Goal: Information Seeking & Learning: Learn about a topic

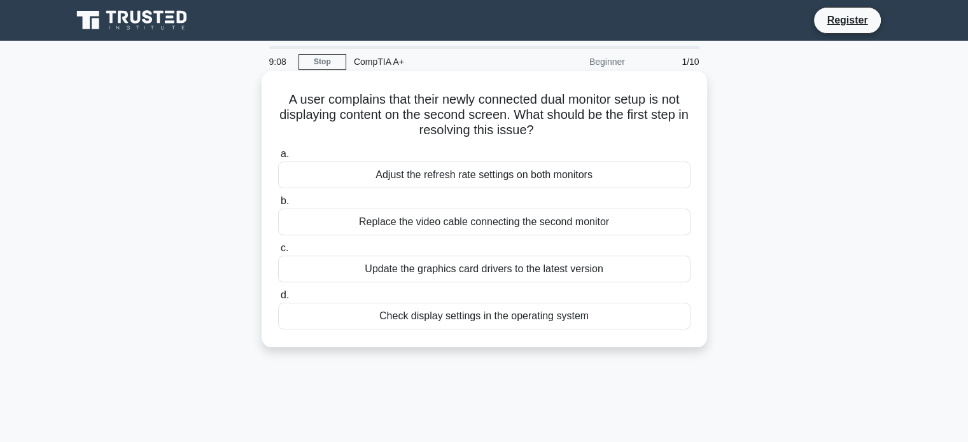
click at [507, 321] on div "Check display settings in the operating system" at bounding box center [484, 316] width 413 height 27
click at [278, 300] on input "d. Check display settings in the operating system" at bounding box center [278, 296] width 0 height 8
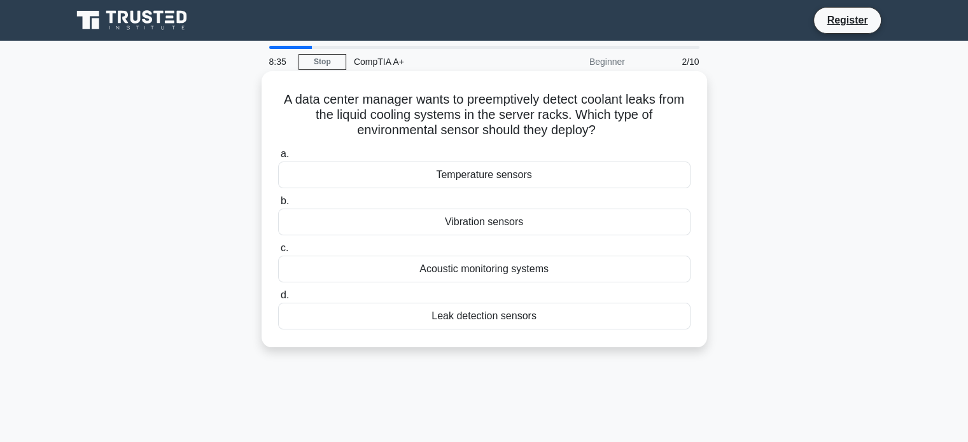
click at [497, 320] on div "Leak detection sensors" at bounding box center [484, 316] width 413 height 27
click at [278, 300] on input "d. Leak detection sensors" at bounding box center [278, 296] width 0 height 8
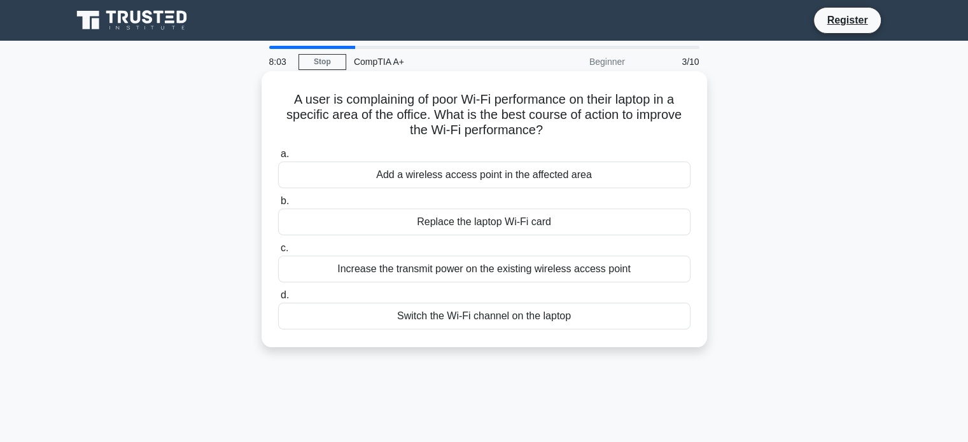
click at [497, 171] on div "Add a wireless access point in the affected area" at bounding box center [484, 175] width 413 height 27
click at [278, 159] on input "a. Add a wireless access point in the affected area" at bounding box center [278, 154] width 0 height 8
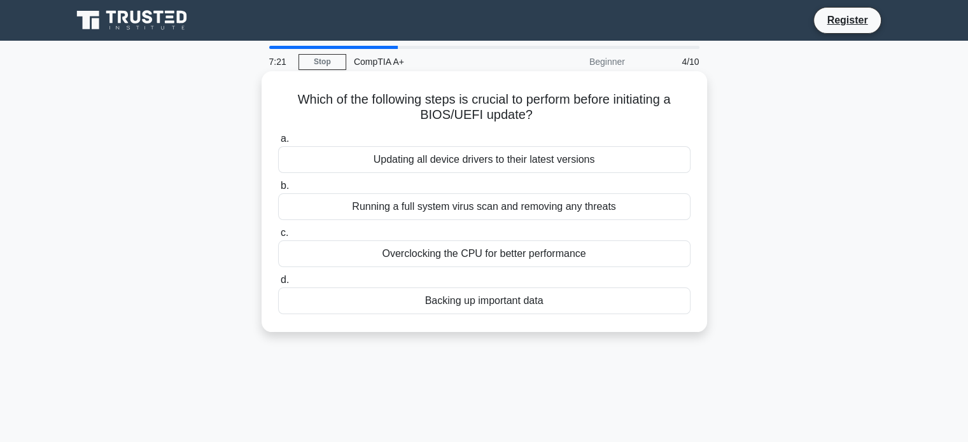
click at [548, 208] on div "Running a full system virus scan and removing any threats" at bounding box center [484, 207] width 413 height 27
click at [278, 190] on input "b. Running a full system virus scan and removing any threats" at bounding box center [278, 186] width 0 height 8
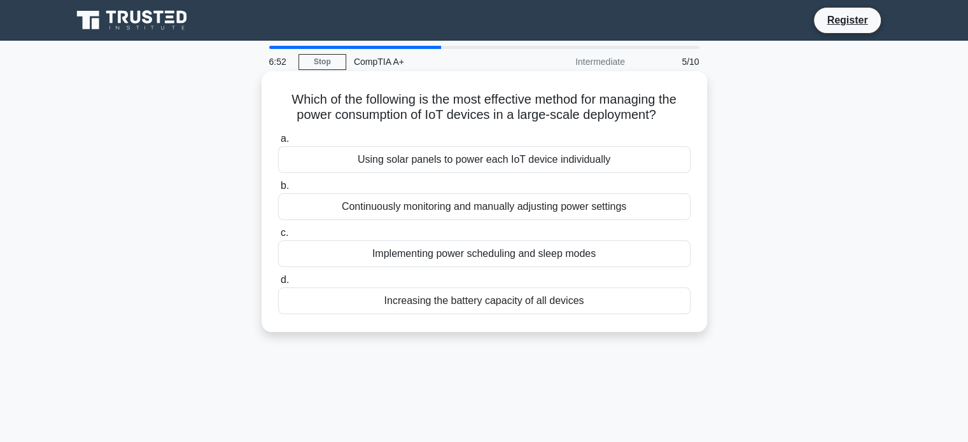
click at [484, 250] on div "Implementing power scheduling and sleep modes" at bounding box center [484, 254] width 413 height 27
click at [278, 237] on input "c. Implementing power scheduling and sleep modes" at bounding box center [278, 233] width 0 height 8
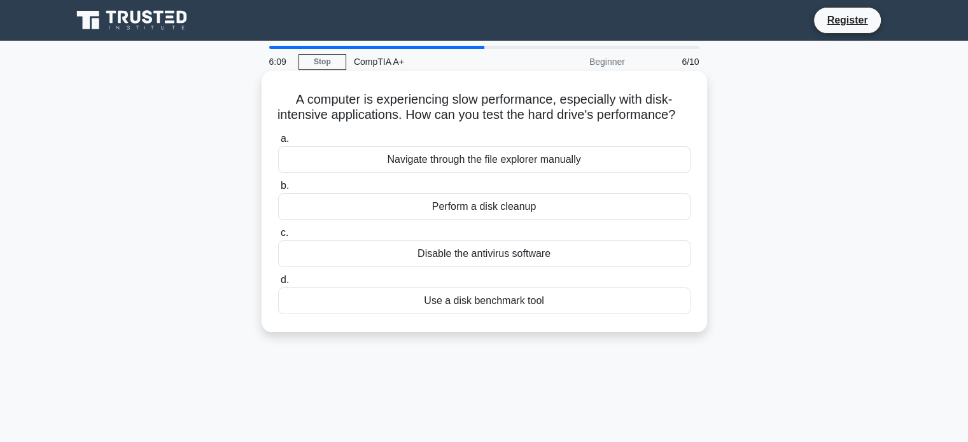
click at [486, 220] on div "Perform a disk cleanup" at bounding box center [484, 207] width 413 height 27
click at [278, 190] on input "b. Perform a disk cleanup" at bounding box center [278, 186] width 0 height 8
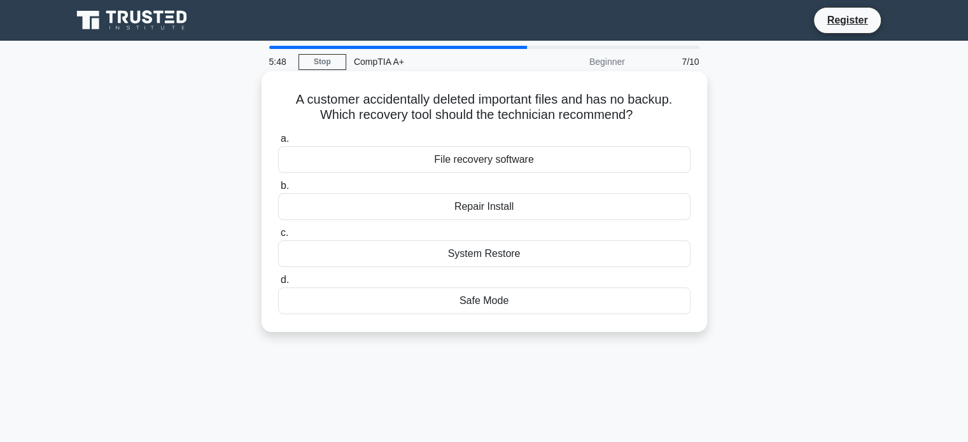
click at [495, 257] on div "System Restore" at bounding box center [484, 254] width 413 height 27
click at [278, 237] on input "c. System Restore" at bounding box center [278, 233] width 0 height 8
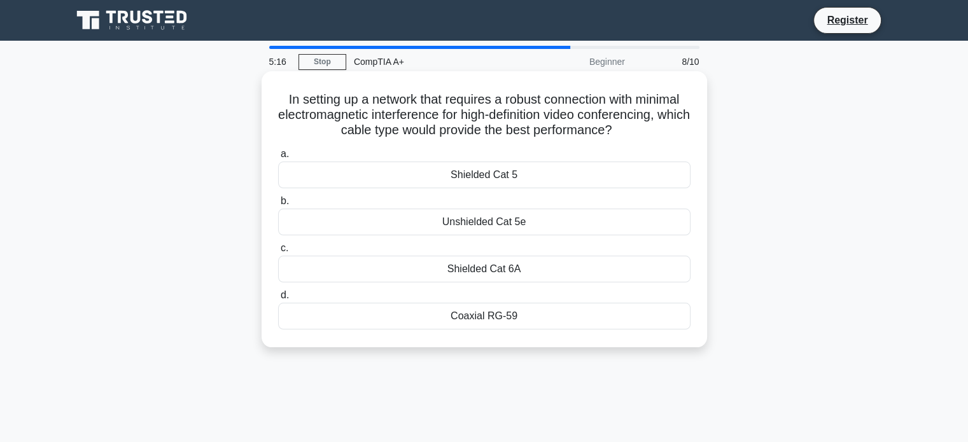
click at [509, 269] on div "Shielded Cat 6A" at bounding box center [484, 269] width 413 height 27
click at [278, 253] on input "c. Shielded Cat 6A" at bounding box center [278, 248] width 0 height 8
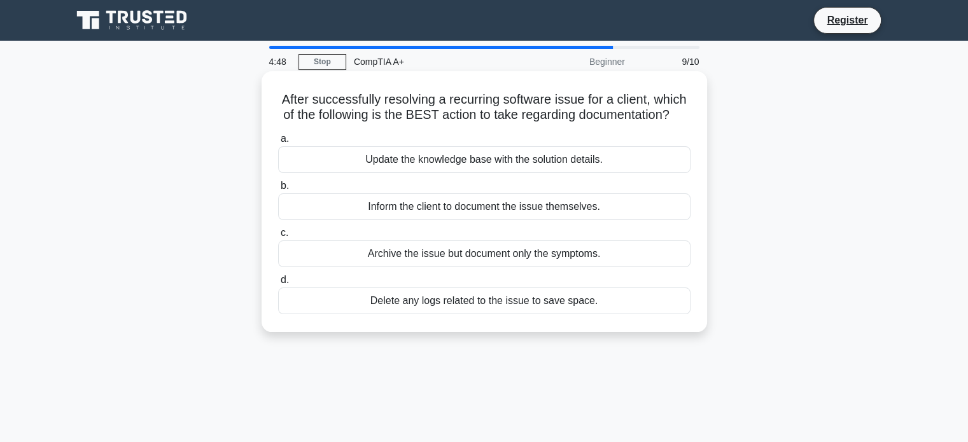
click at [528, 173] on div "Update the knowledge base with the solution details." at bounding box center [484, 159] width 413 height 27
click at [278, 143] on input "a. Update the knowledge base with the solution details." at bounding box center [278, 139] width 0 height 8
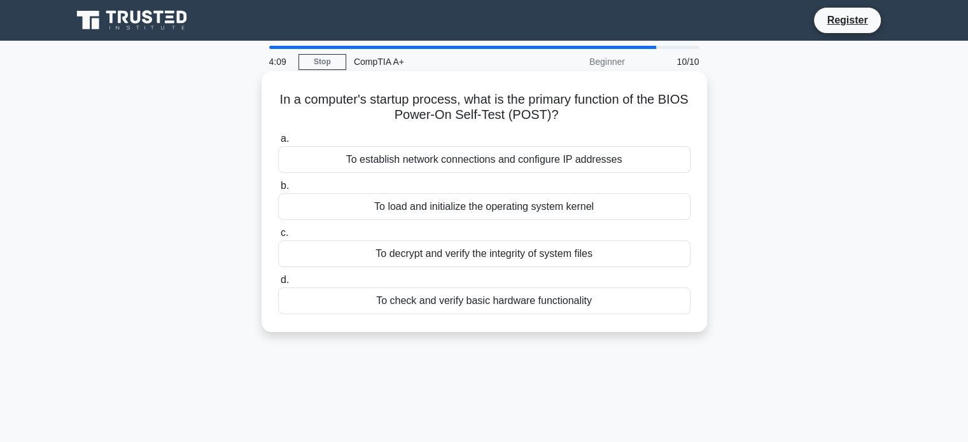
click at [503, 208] on div "To load and initialize the operating system kernel" at bounding box center [484, 207] width 413 height 27
click at [278, 190] on input "b. To load and initialize the operating system kernel" at bounding box center [278, 186] width 0 height 8
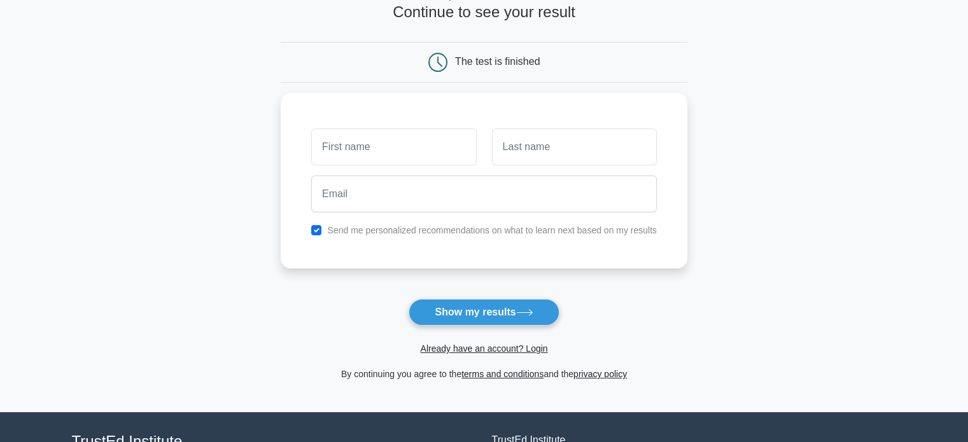
scroll to position [87, 0]
click at [529, 315] on icon at bounding box center [524, 312] width 17 height 7
click at [407, 150] on input "text" at bounding box center [393, 143] width 165 height 37
type input "Siphelele"
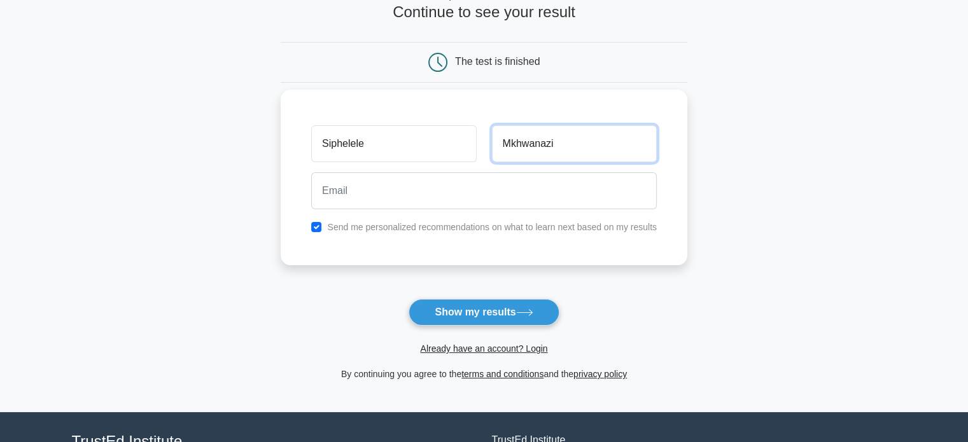
type input "Mkhwanazi"
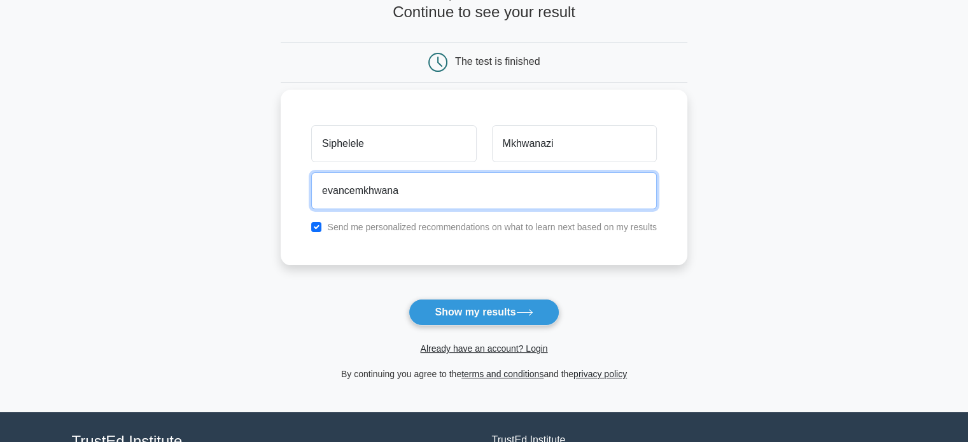
type input "evancemkhwanazi23@gmail.com"
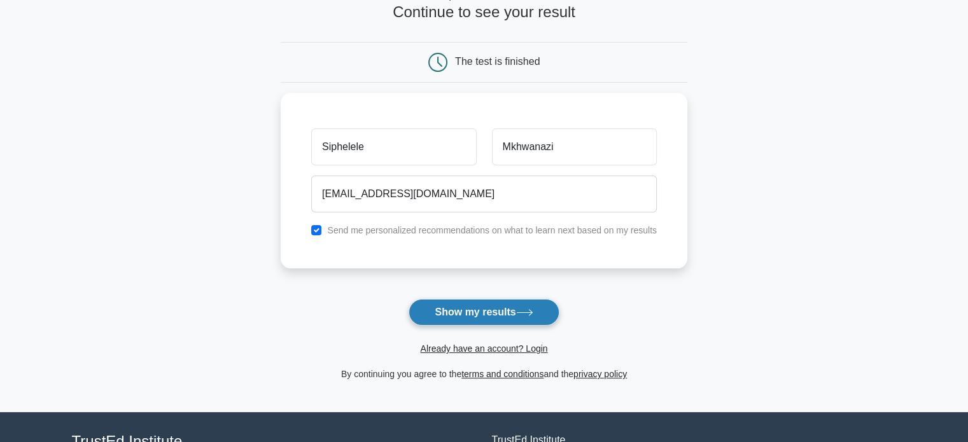
click at [515, 304] on button "Show my results" at bounding box center [484, 312] width 150 height 27
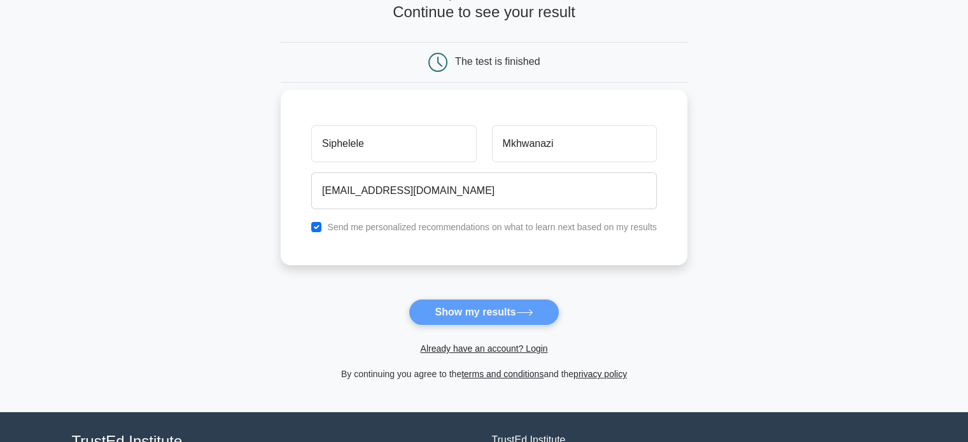
click at [341, 235] on div "Siphelele Mkhwanazi evancemkhwanazi23@gmail.com Send me personalized recommenda…" at bounding box center [484, 178] width 407 height 176
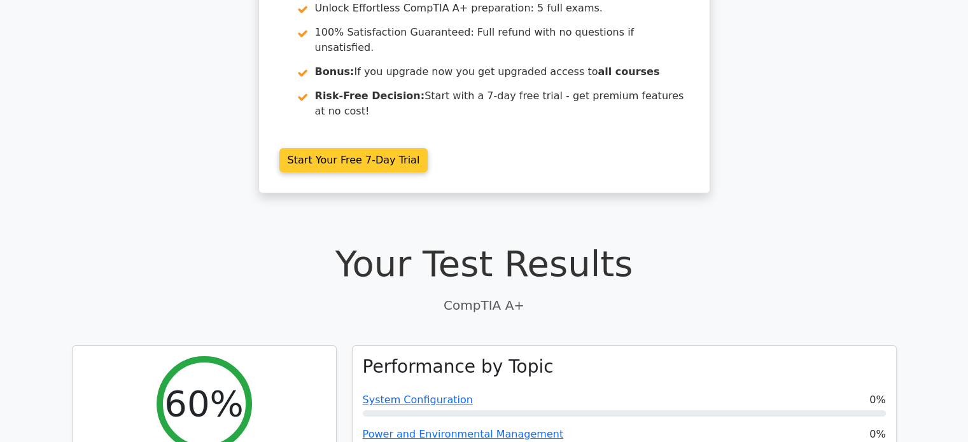
scroll to position [233, 0]
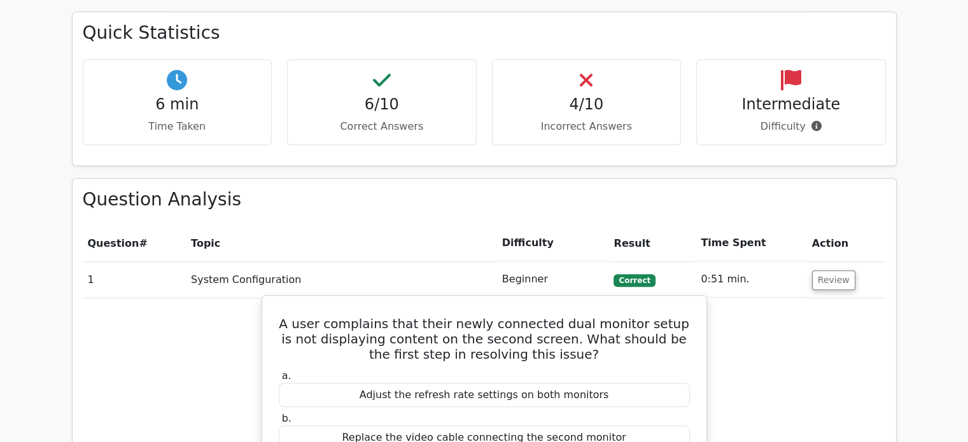
scroll to position [810, 0]
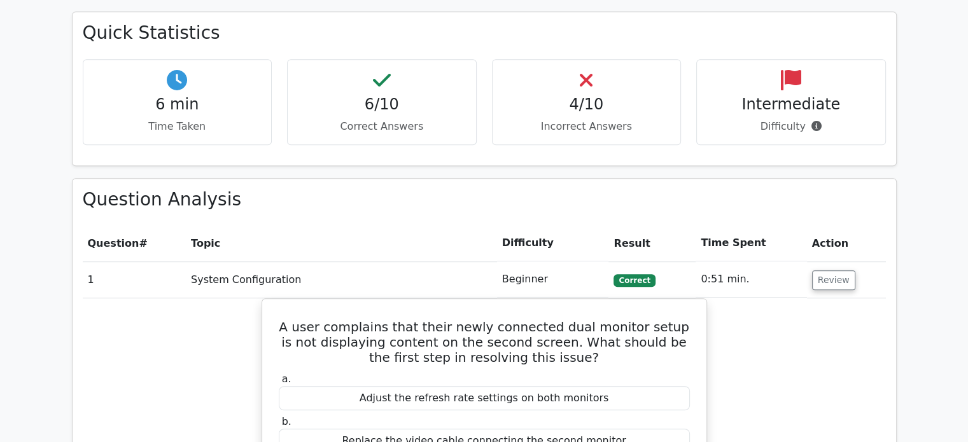
click at [242, 262] on td "System Configuration" at bounding box center [341, 280] width 311 height 36
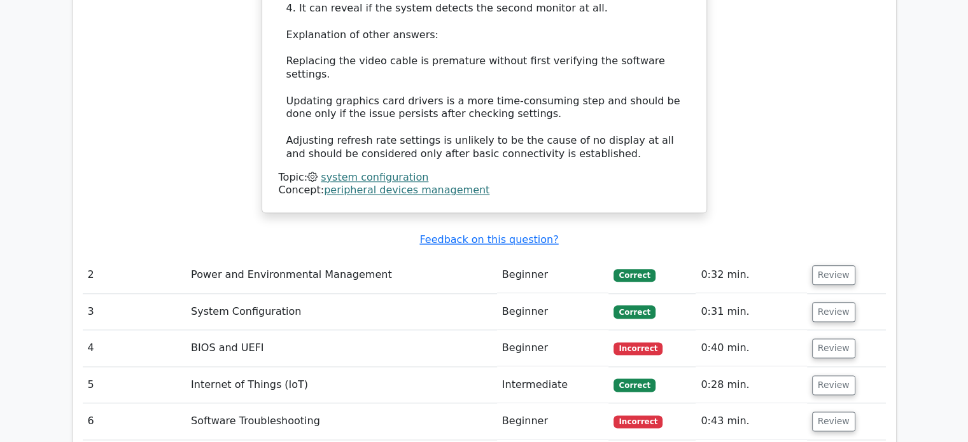
scroll to position [1503, 0]
click at [278, 258] on td "Power and Environmental Management" at bounding box center [341, 276] width 311 height 36
click at [520, 258] on td "Beginner" at bounding box center [553, 276] width 112 height 36
click at [332, 258] on td "Power and Environmental Management" at bounding box center [341, 276] width 311 height 36
click at [88, 258] on td "2" at bounding box center [135, 276] width 104 height 36
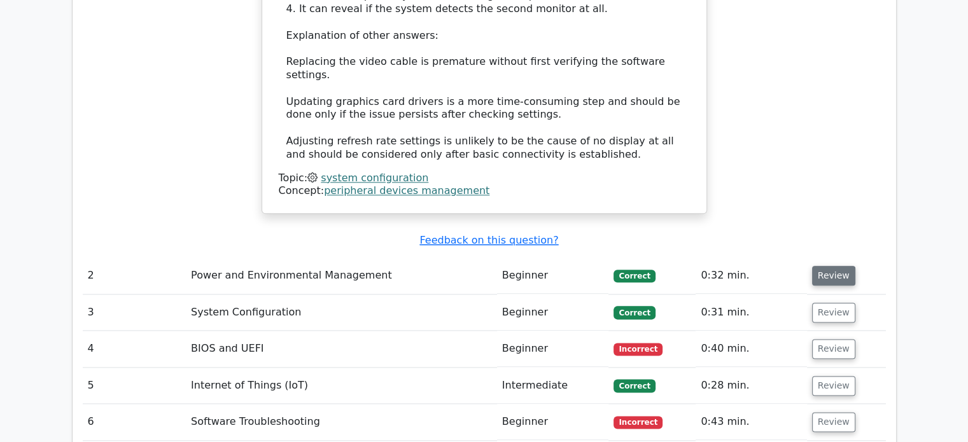
click at [835, 266] on button "Review" at bounding box center [833, 276] width 43 height 20
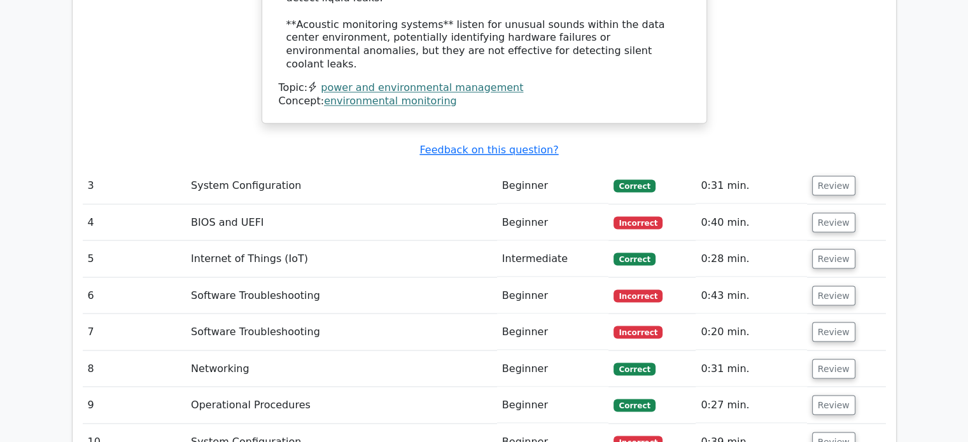
scroll to position [2257, 0]
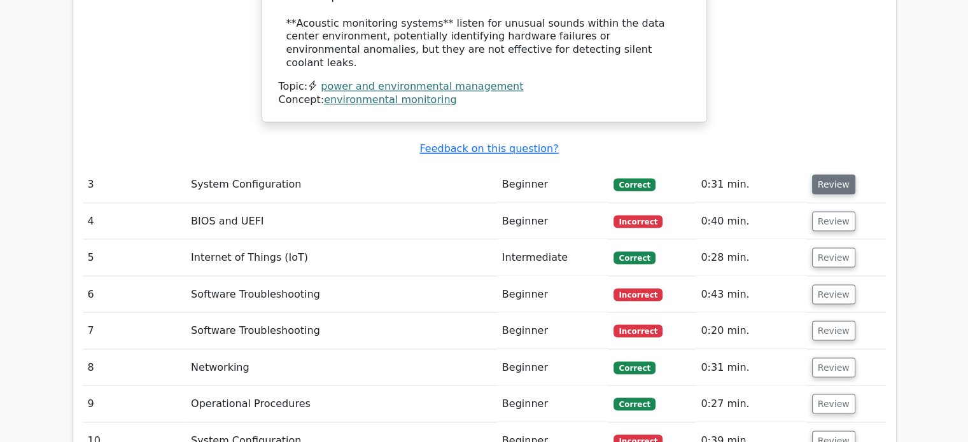
click at [843, 174] on button "Review" at bounding box center [833, 184] width 43 height 20
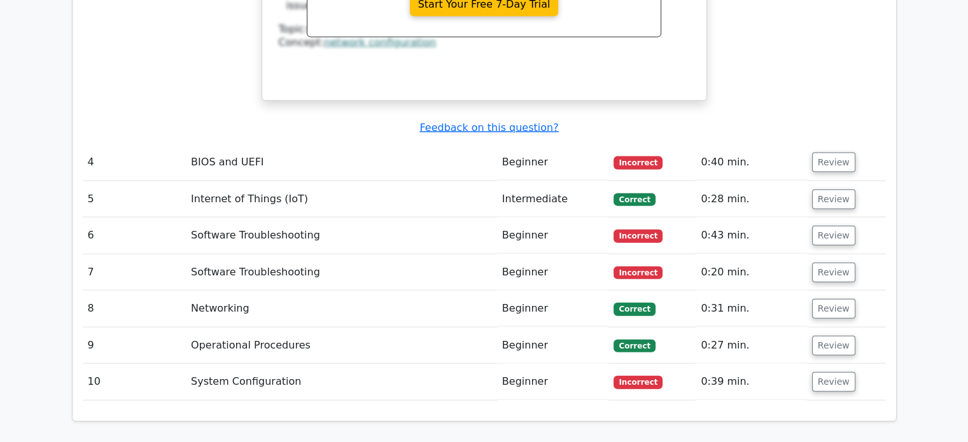
scroll to position [2849, 0]
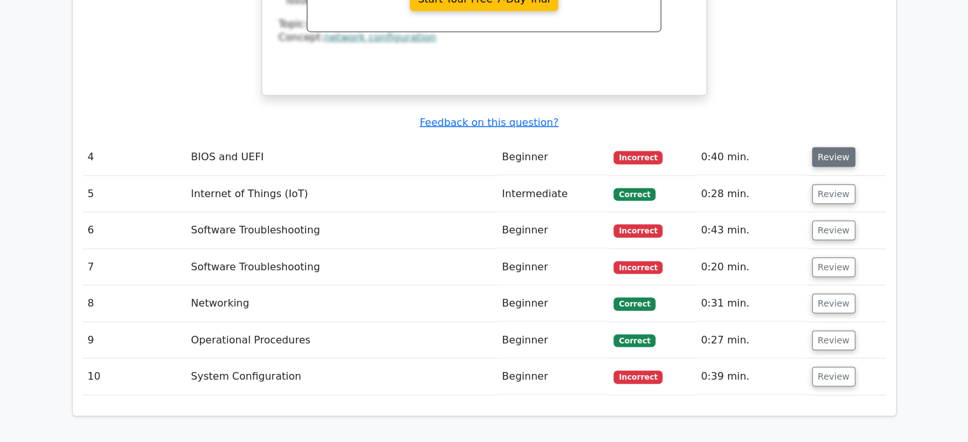
click at [831, 148] on button "Review" at bounding box center [833, 158] width 43 height 20
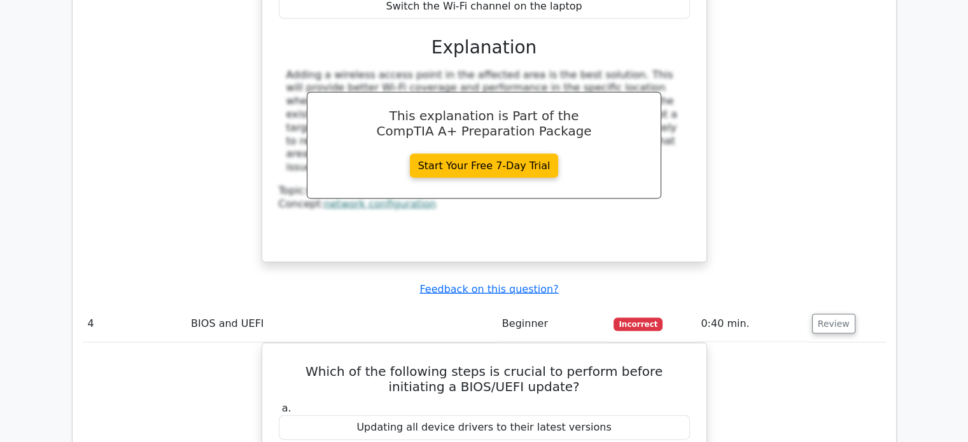
scroll to position [2671, 0]
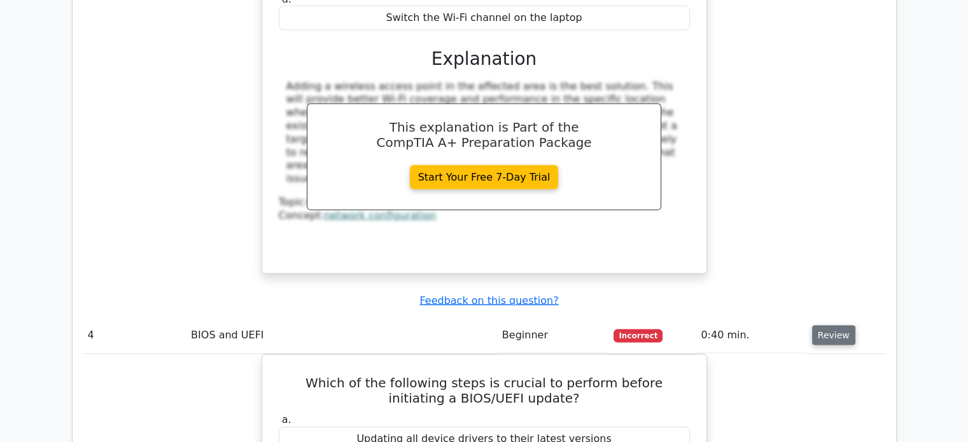
click at [840, 326] on button "Review" at bounding box center [833, 336] width 43 height 20
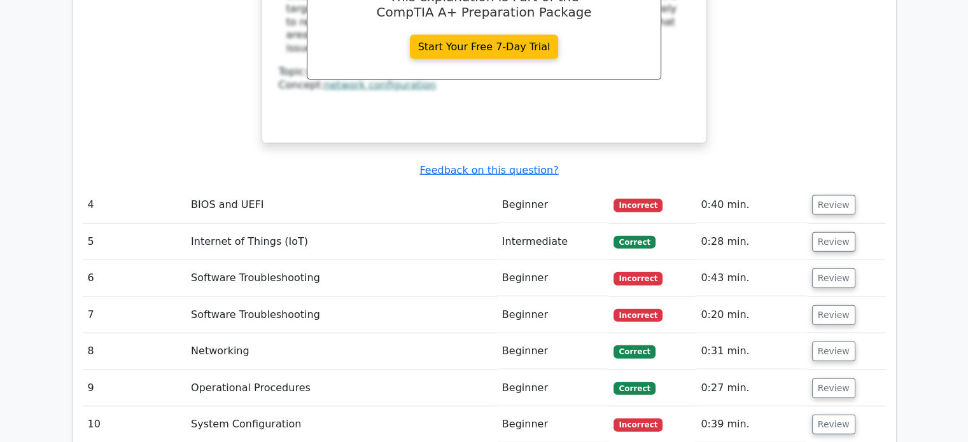
scroll to position [2804, 0]
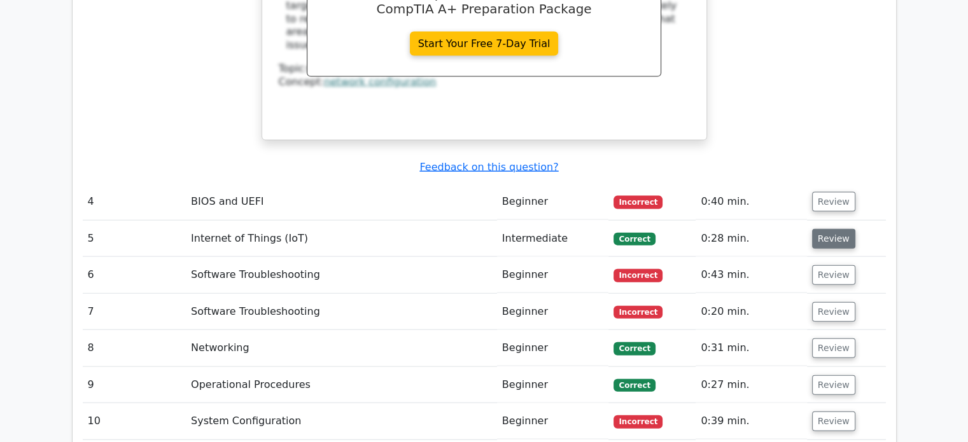
click at [835, 229] on button "Review" at bounding box center [833, 239] width 43 height 20
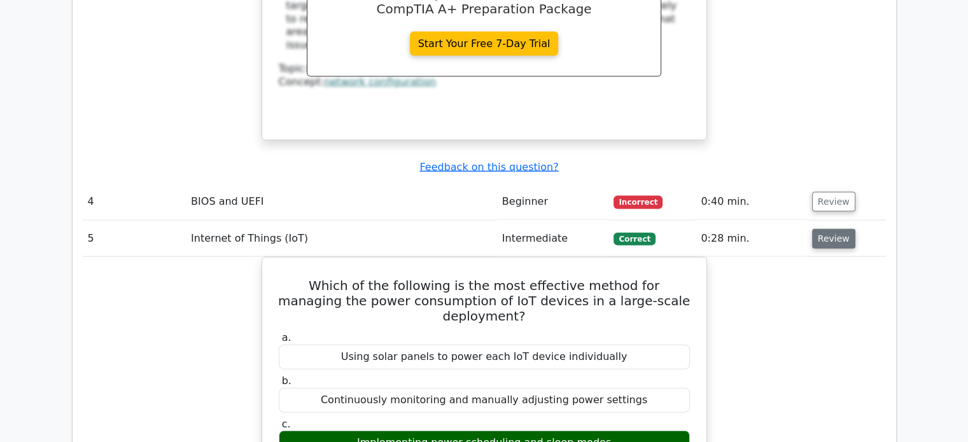
click at [835, 229] on button "Review" at bounding box center [833, 239] width 43 height 20
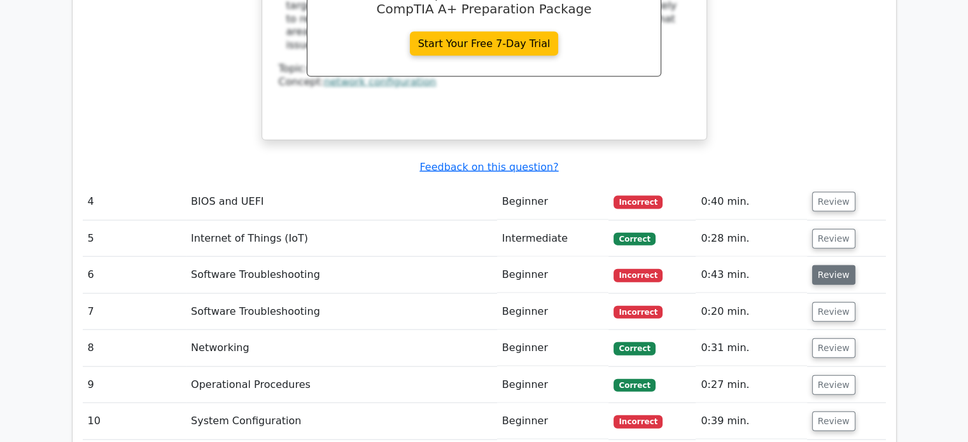
click at [835, 265] on button "Review" at bounding box center [833, 275] width 43 height 20
click at [828, 265] on button "Review" at bounding box center [833, 275] width 43 height 20
click at [823, 265] on button "Review" at bounding box center [833, 275] width 43 height 20
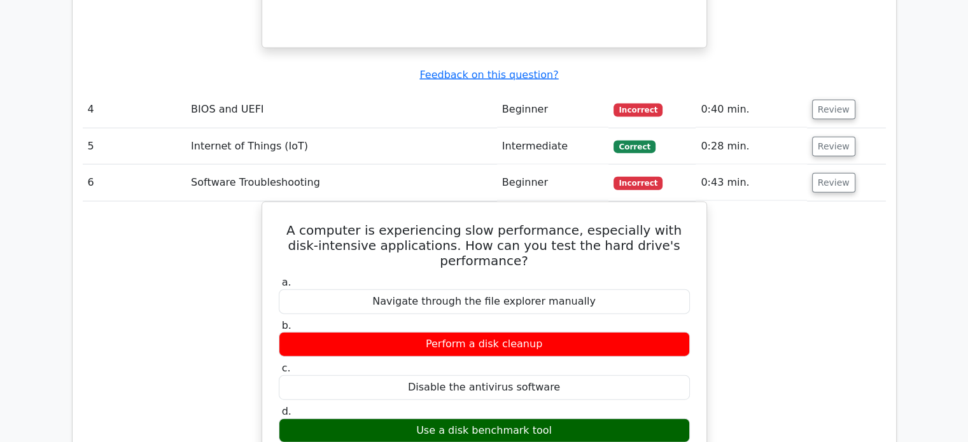
scroll to position [2896, 0]
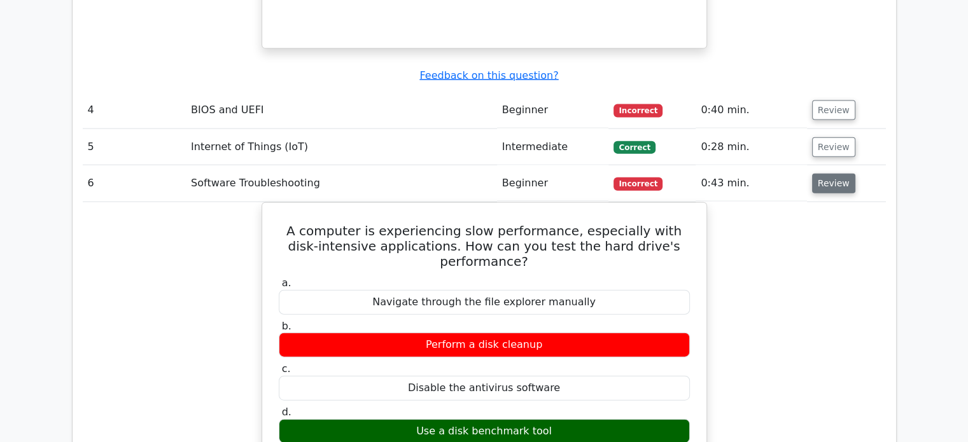
click at [817, 174] on button "Review" at bounding box center [833, 184] width 43 height 20
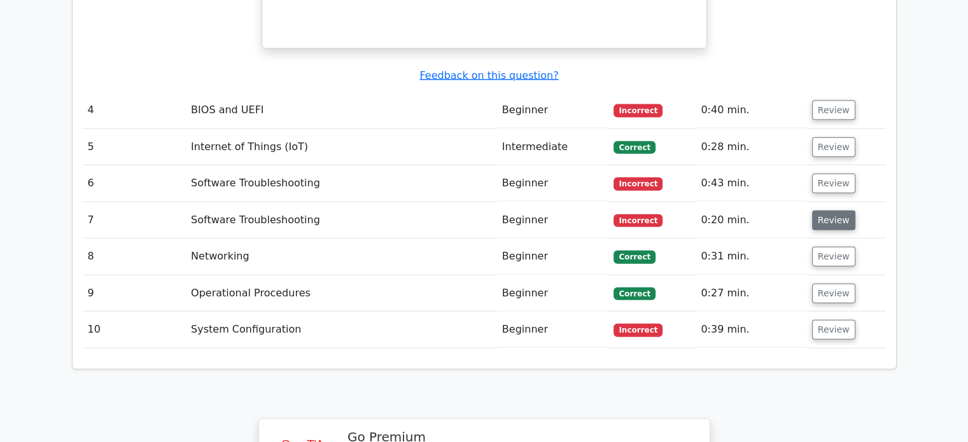
click at [823, 211] on button "Review" at bounding box center [833, 221] width 43 height 20
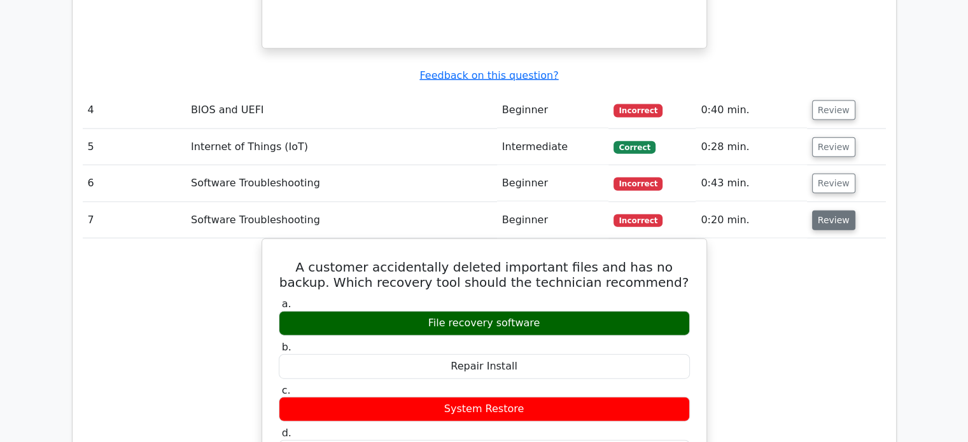
click at [840, 211] on button "Review" at bounding box center [833, 221] width 43 height 20
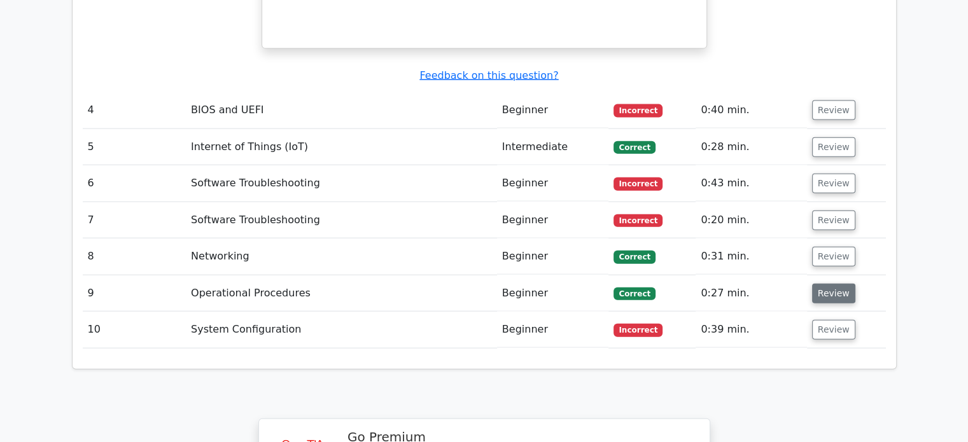
click at [823, 284] on button "Review" at bounding box center [833, 294] width 43 height 20
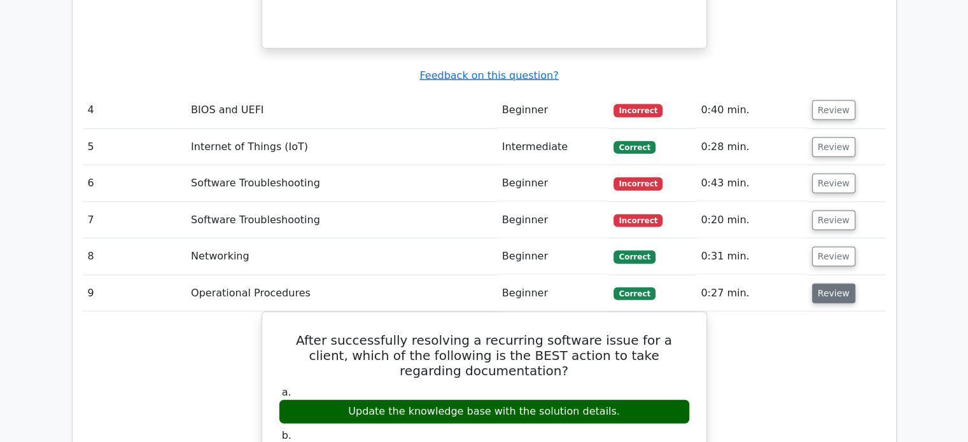
click at [823, 284] on button "Review" at bounding box center [833, 294] width 43 height 20
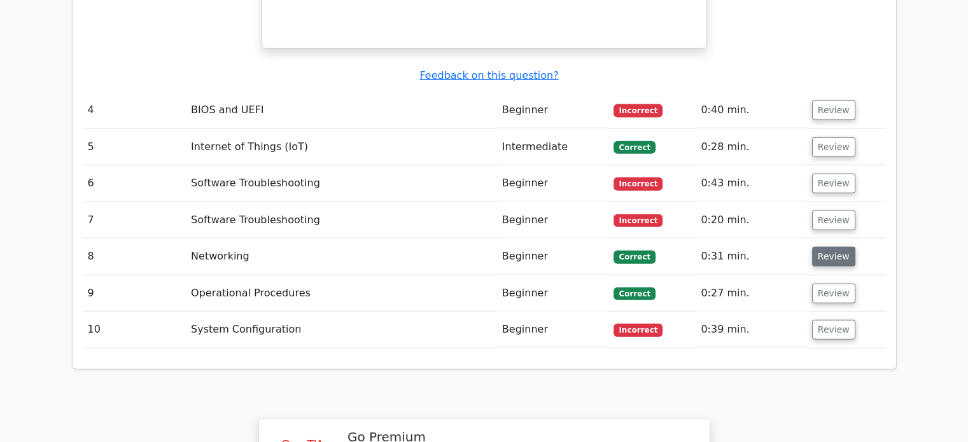
click at [825, 247] on button "Review" at bounding box center [833, 257] width 43 height 20
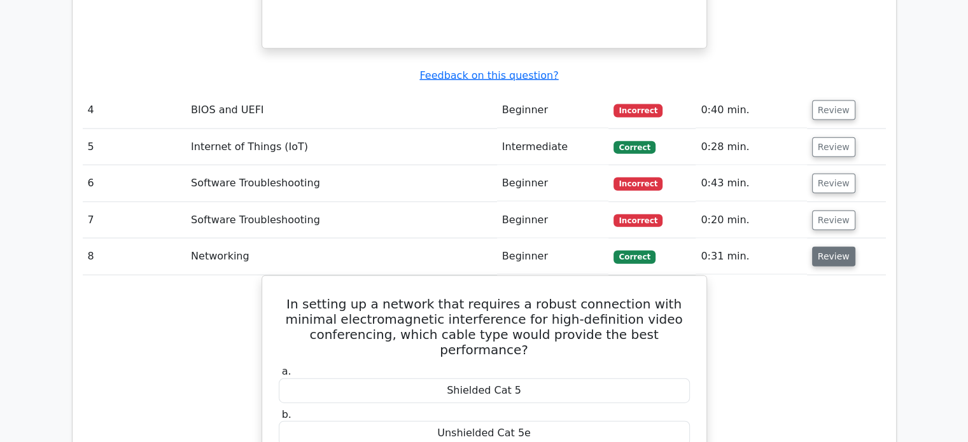
click at [825, 247] on button "Review" at bounding box center [833, 257] width 43 height 20
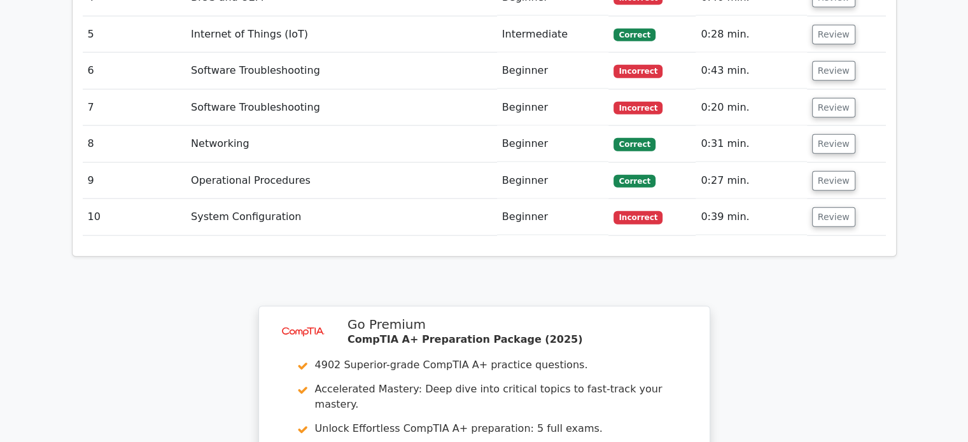
scroll to position [3014, 0]
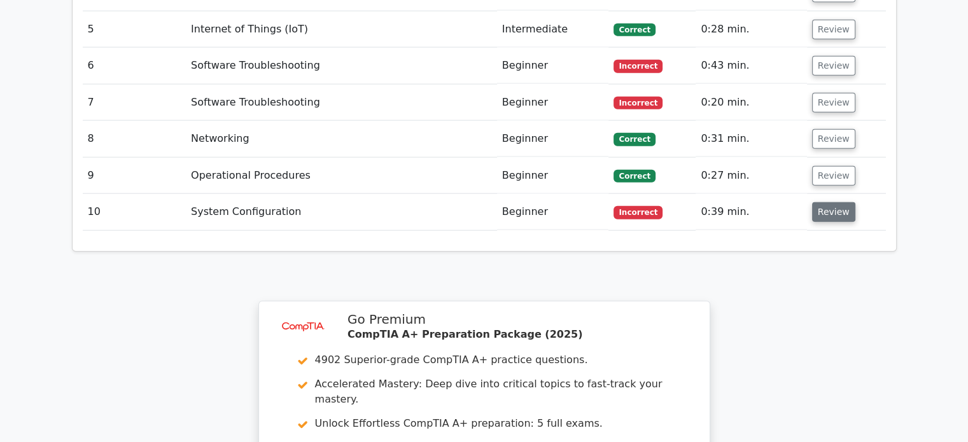
click at [837, 202] on button "Review" at bounding box center [833, 212] width 43 height 20
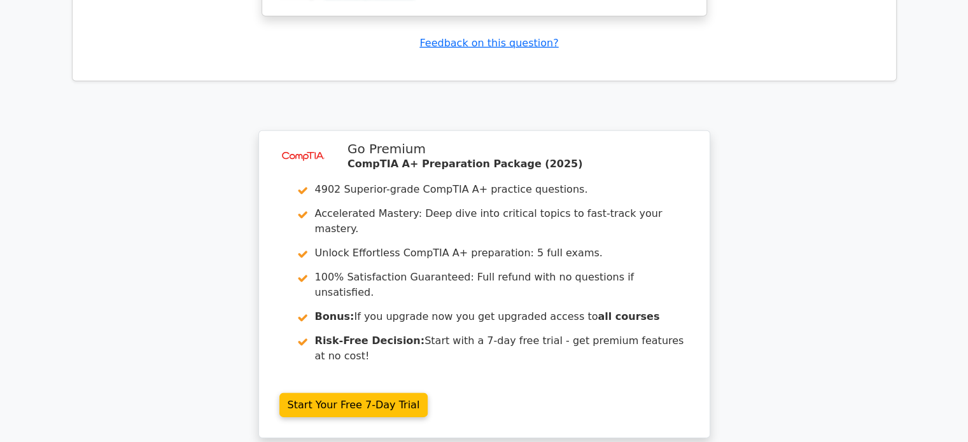
scroll to position [3833, 0]
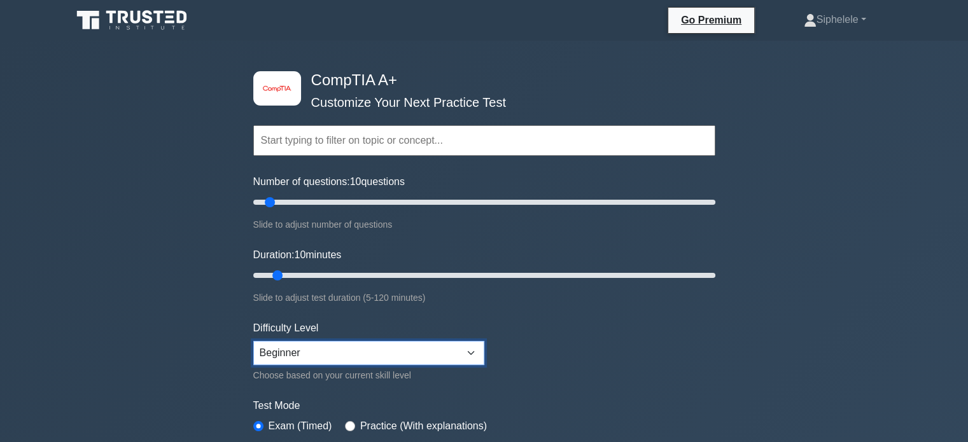
click at [460, 350] on select "Beginner Intermediate Expert" at bounding box center [368, 353] width 231 height 24
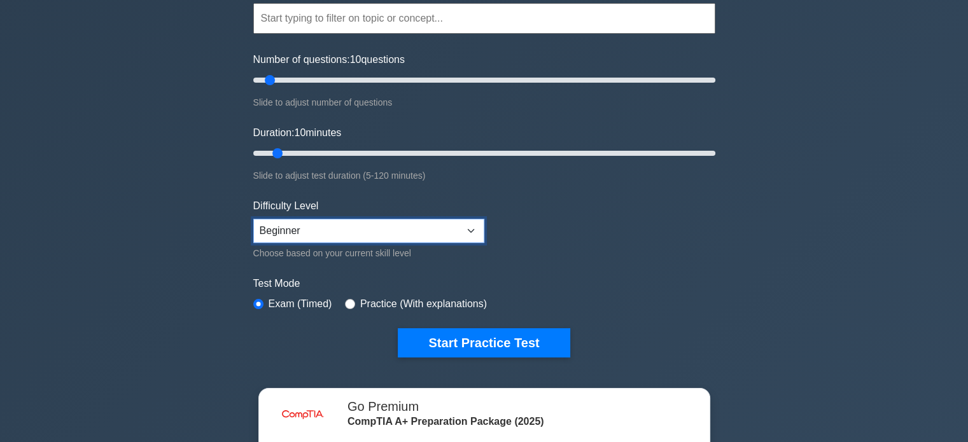
scroll to position [145, 0]
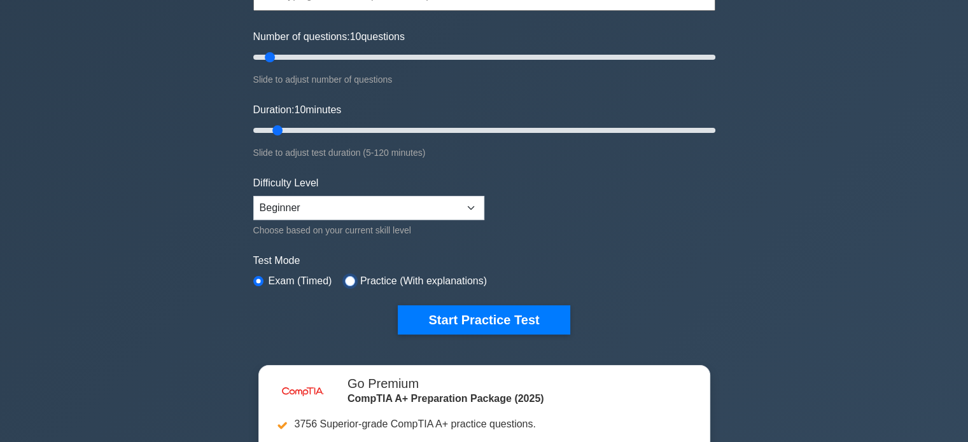
click at [346, 277] on input "radio" at bounding box center [350, 281] width 10 height 10
radio input "true"
click at [270, 279] on label "Exam (Timed)" at bounding box center [301, 281] width 64 height 15
click at [262, 276] on input "radio" at bounding box center [258, 281] width 10 height 10
radio input "true"
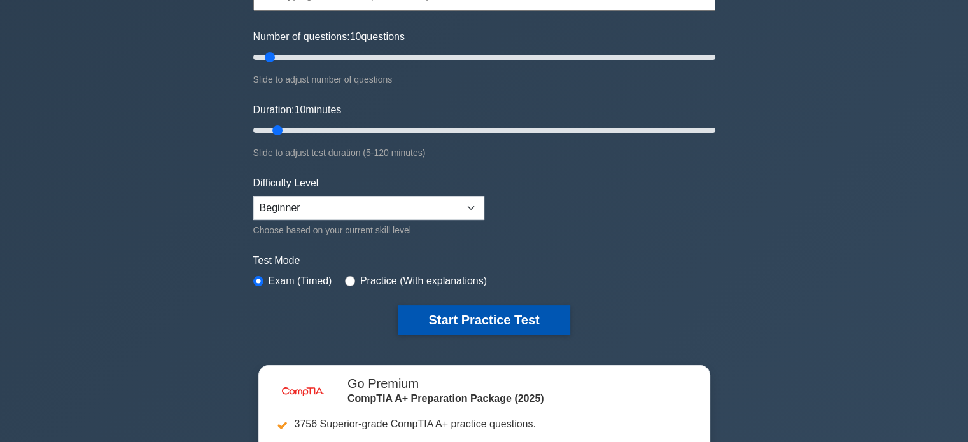
click at [463, 318] on button "Start Practice Test" at bounding box center [484, 320] width 172 height 29
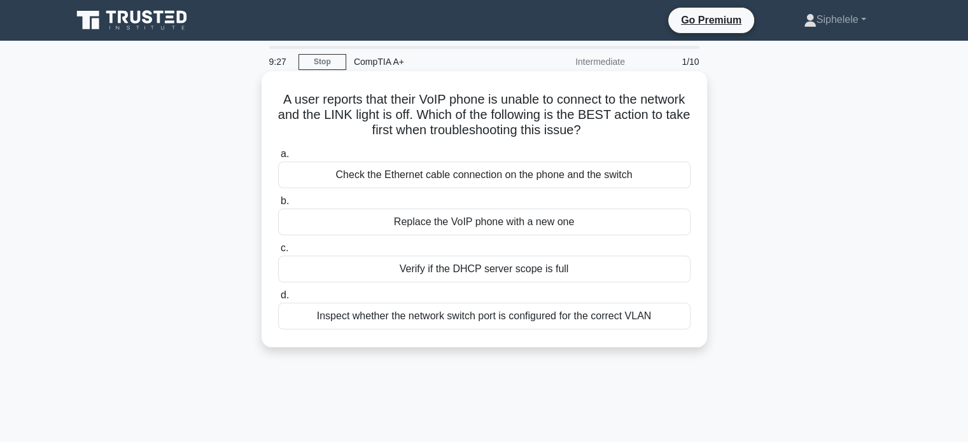
click at [465, 174] on div "Check the Ethernet cable connection on the phone and the switch" at bounding box center [484, 175] width 413 height 27
click at [278, 159] on input "a. Check the Ethernet cable connection on the phone and the switch" at bounding box center [278, 154] width 0 height 8
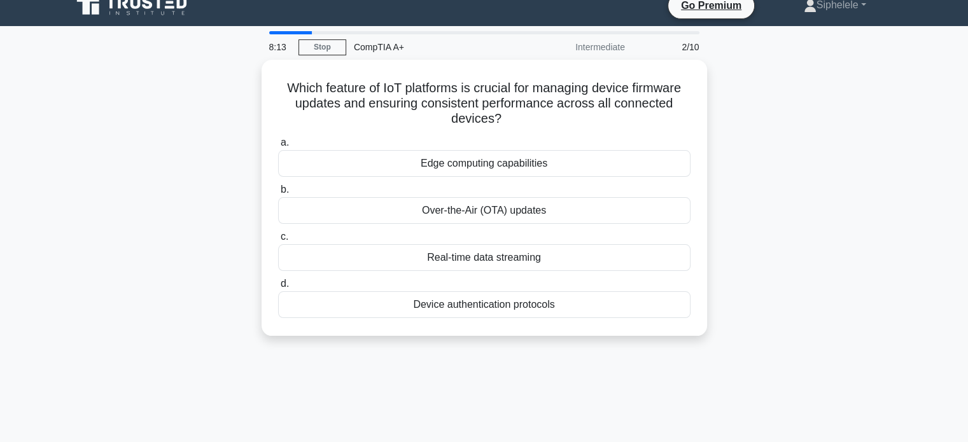
scroll to position [14, 0]
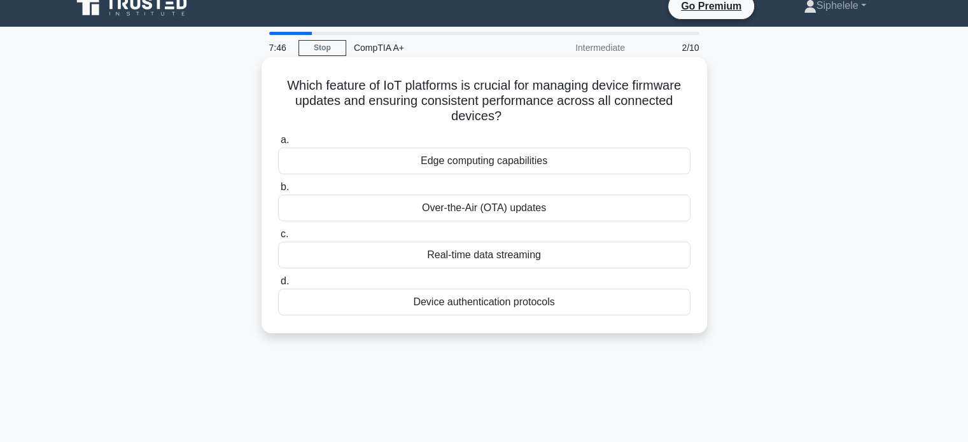
click at [469, 211] on div "Over-the-Air (OTA) updates" at bounding box center [484, 208] width 413 height 27
click at [278, 192] on input "b. Over-the-Air (OTA) updates" at bounding box center [278, 187] width 0 height 8
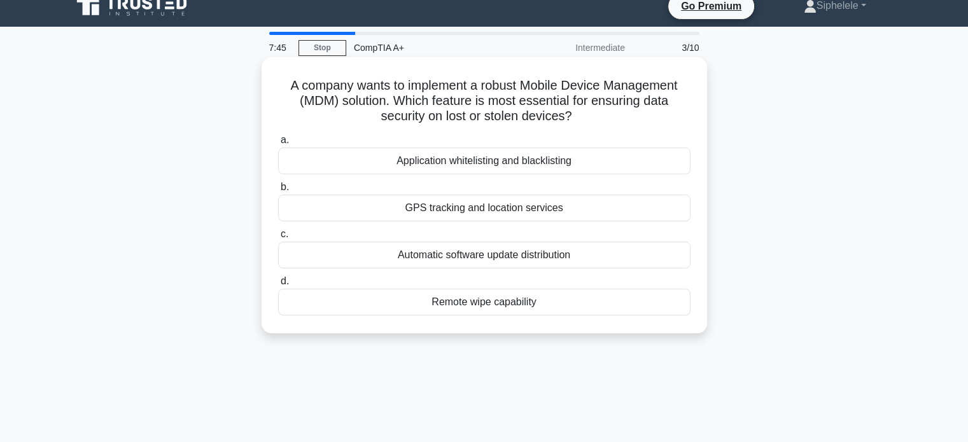
scroll to position [0, 0]
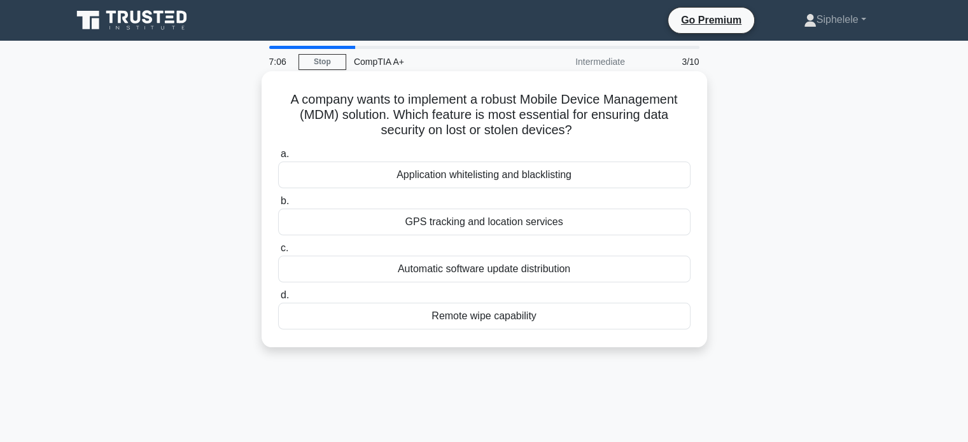
click at [457, 320] on div "Remote wipe capability" at bounding box center [484, 316] width 413 height 27
click at [278, 300] on input "d. Remote wipe capability" at bounding box center [278, 296] width 0 height 8
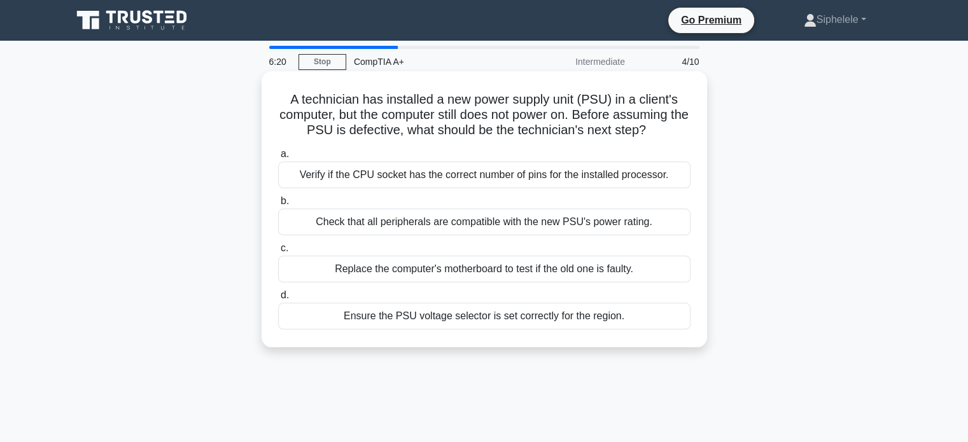
click at [434, 173] on div "Verify if the CPU socket has the correct number of pins for the installed proce…" at bounding box center [484, 175] width 413 height 27
click at [278, 159] on input "a. Verify if the CPU socket has the correct number of pins for the installed pr…" at bounding box center [278, 154] width 0 height 8
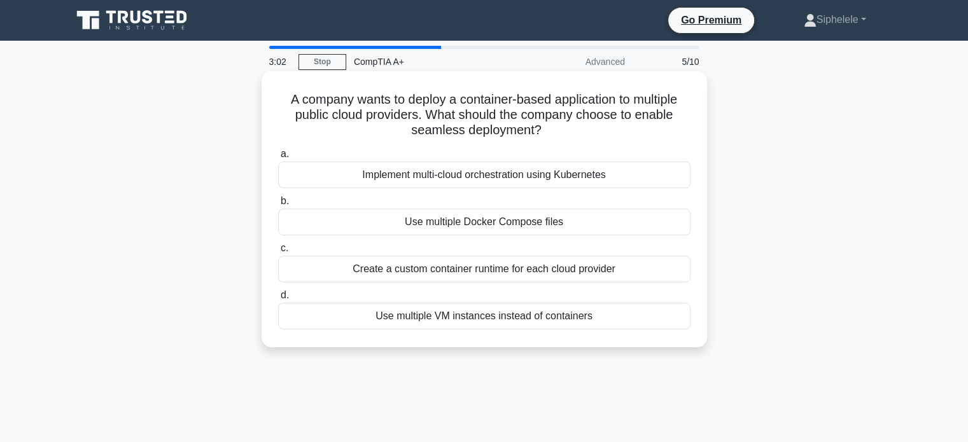
click at [537, 169] on div "Implement multi-cloud orchestration using Kubernetes" at bounding box center [484, 175] width 413 height 27
click at [278, 159] on input "a. Implement multi-cloud orchestration using Kubernetes" at bounding box center [278, 154] width 0 height 8
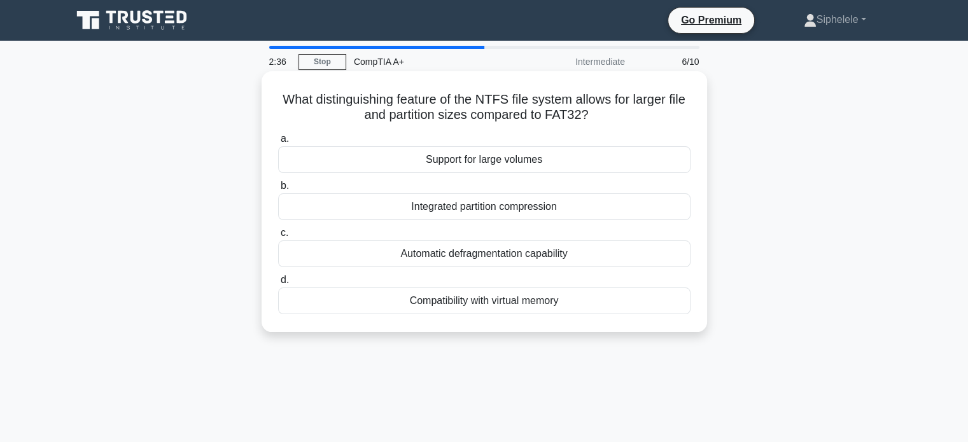
click at [471, 215] on div "Integrated partition compression" at bounding box center [484, 207] width 413 height 27
click at [278, 190] on input "b. Integrated partition compression" at bounding box center [278, 186] width 0 height 8
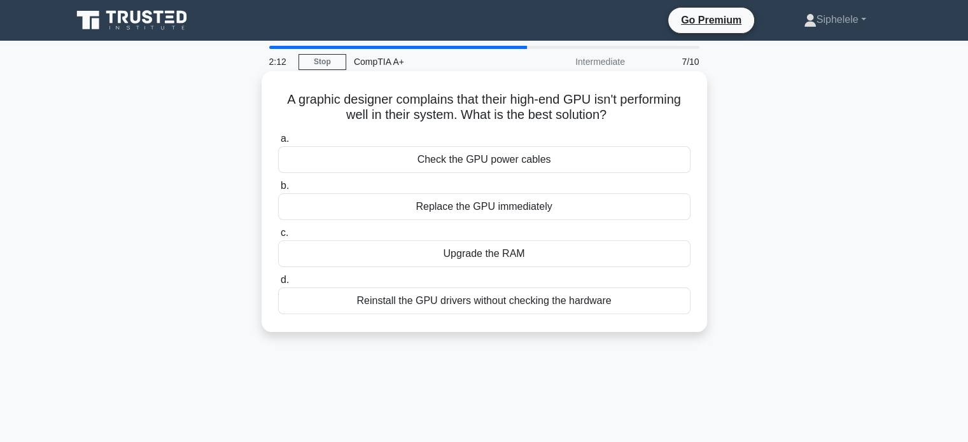
click at [500, 258] on div "Upgrade the RAM" at bounding box center [484, 254] width 413 height 27
click at [278, 237] on input "c. Upgrade the RAM" at bounding box center [278, 233] width 0 height 8
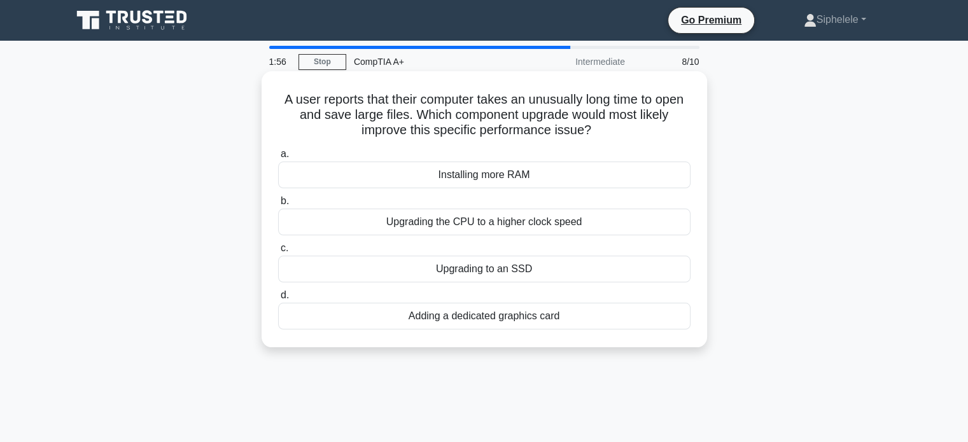
click at [497, 267] on div "Upgrading to an SSD" at bounding box center [484, 269] width 413 height 27
click at [278, 253] on input "c. Upgrading to an SSD" at bounding box center [278, 248] width 0 height 8
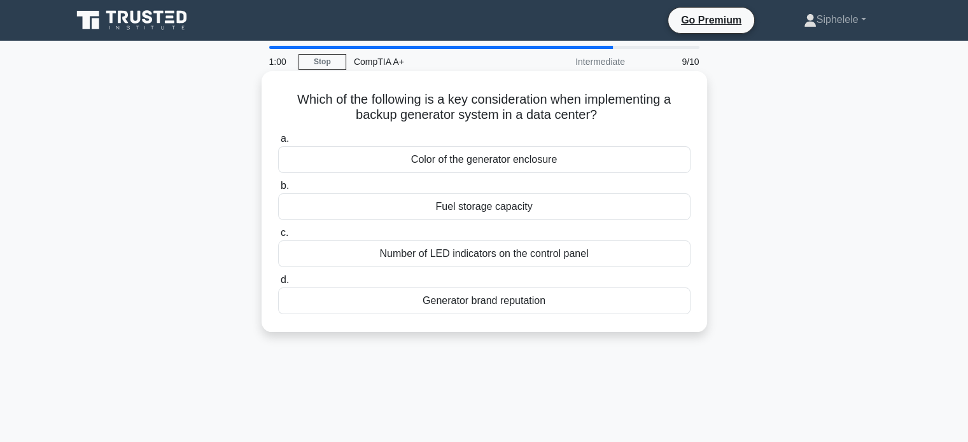
click at [490, 208] on div "Fuel storage capacity" at bounding box center [484, 207] width 413 height 27
click at [278, 190] on input "b. Fuel storage capacity" at bounding box center [278, 186] width 0 height 8
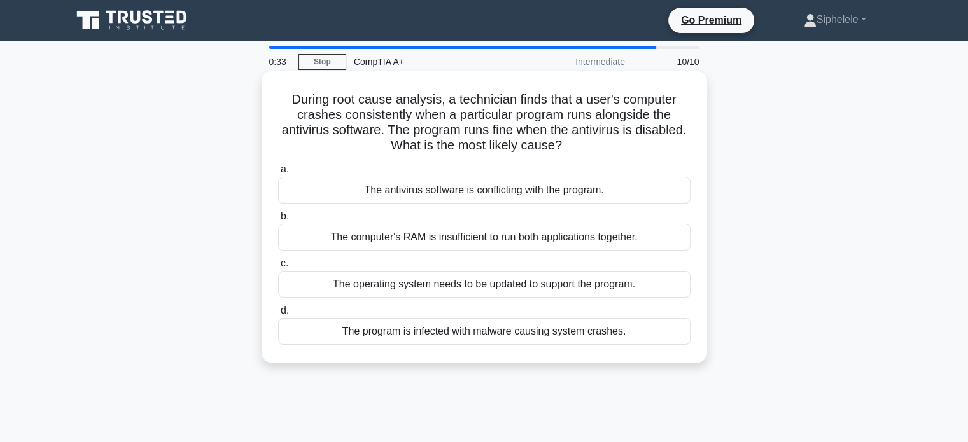
click at [523, 238] on div "The computer's RAM is insufficient to run both applications together." at bounding box center [484, 237] width 413 height 27
click at [278, 221] on input "b. The computer's RAM is insufficient to run both applications together." at bounding box center [278, 217] width 0 height 8
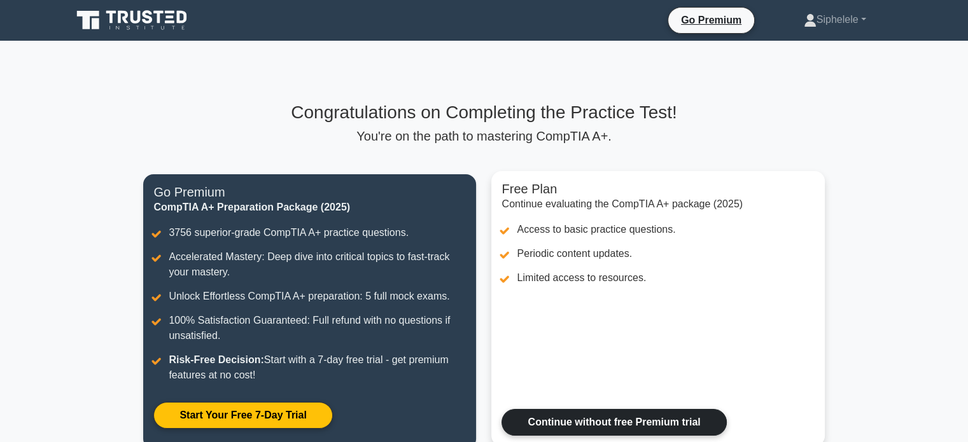
scroll to position [223, 0]
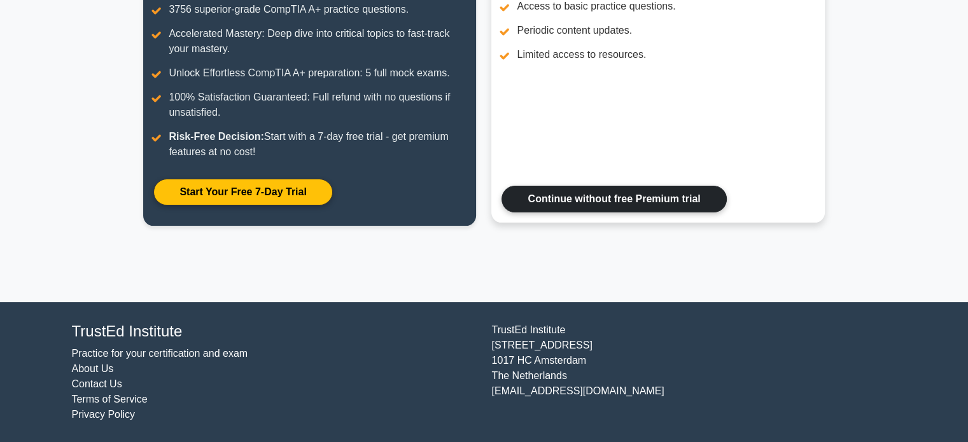
click at [616, 201] on link "Continue without free Premium trial" at bounding box center [614, 199] width 225 height 27
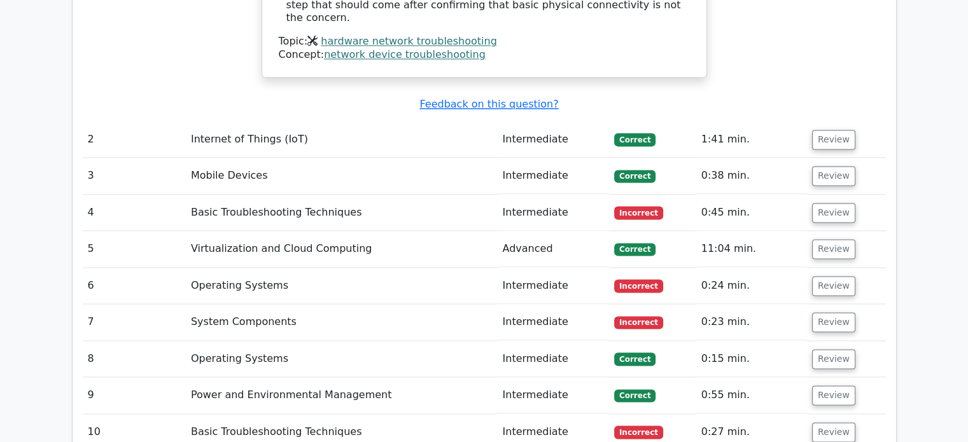
scroll to position [1698, 0]
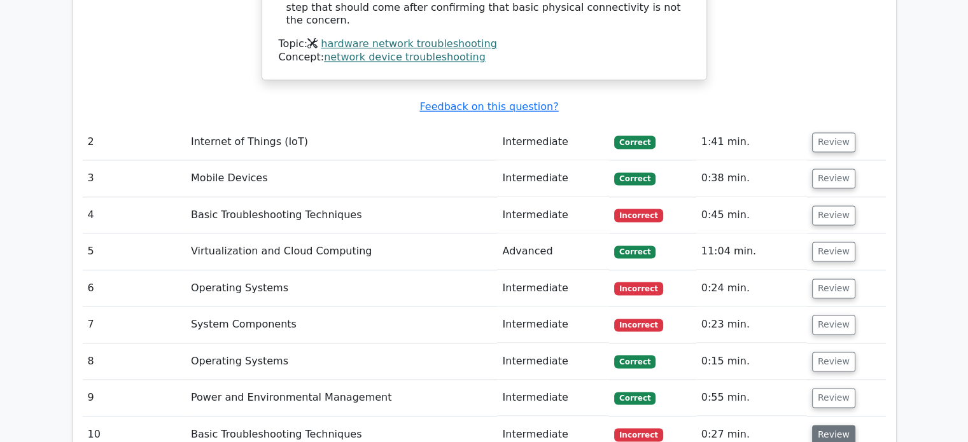
click at [821, 425] on button "Review" at bounding box center [833, 435] width 43 height 20
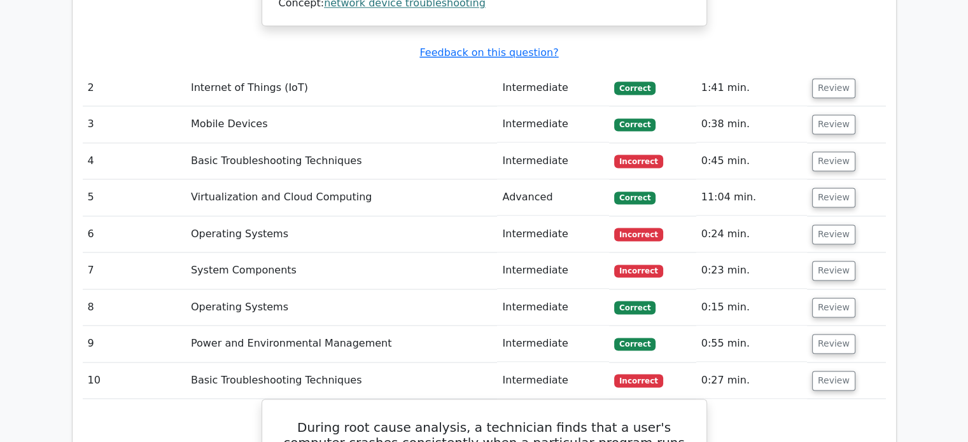
scroll to position [1751, 0]
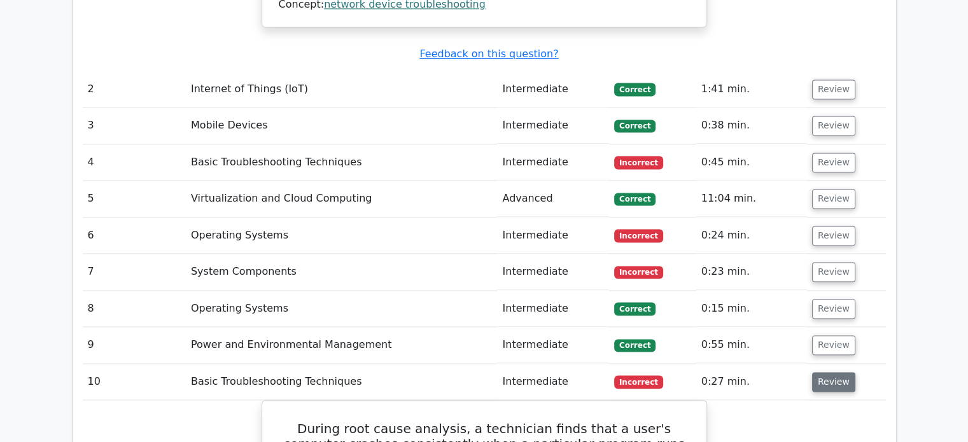
click at [841, 372] on button "Review" at bounding box center [833, 382] width 43 height 20
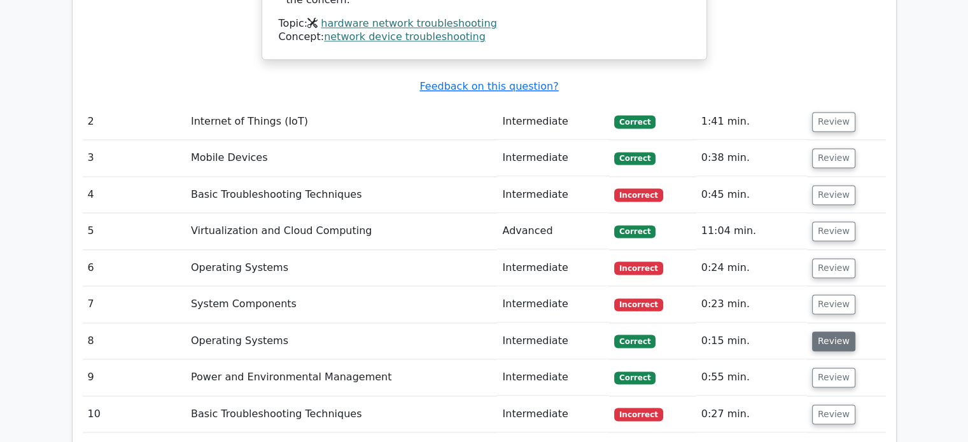
scroll to position [1718, 0]
click at [833, 295] on button "Review" at bounding box center [833, 305] width 43 height 20
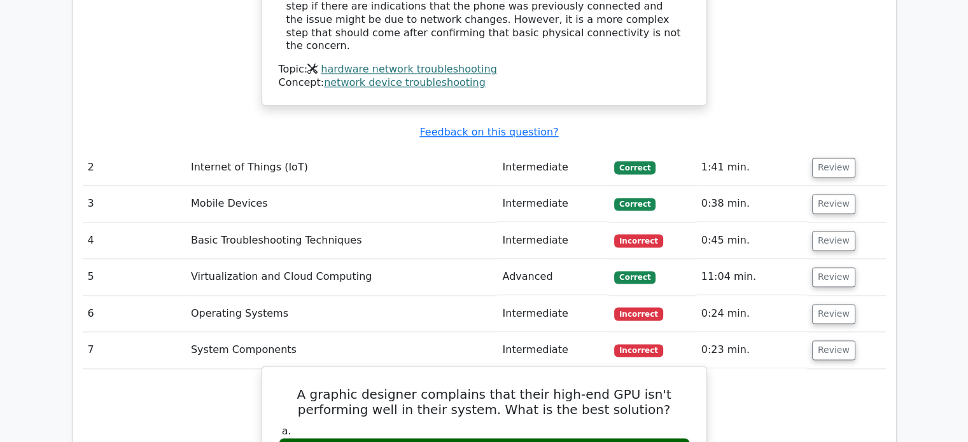
scroll to position [1667, 0]
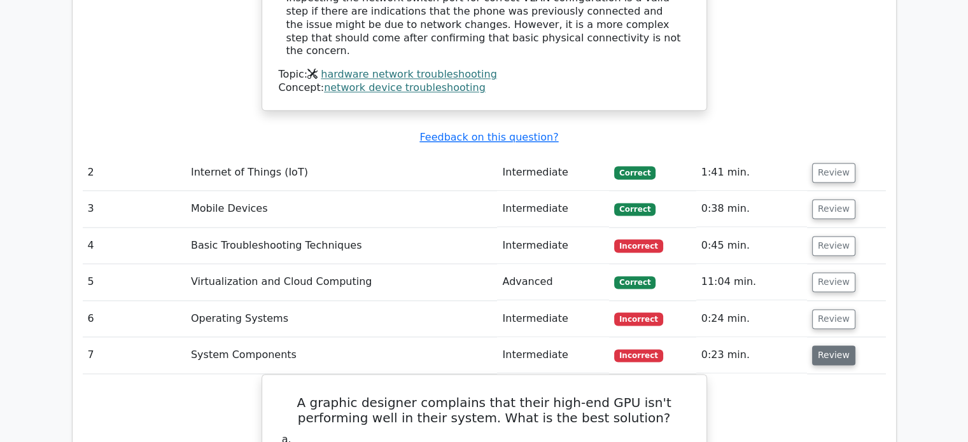
click at [838, 346] on button "Review" at bounding box center [833, 356] width 43 height 20
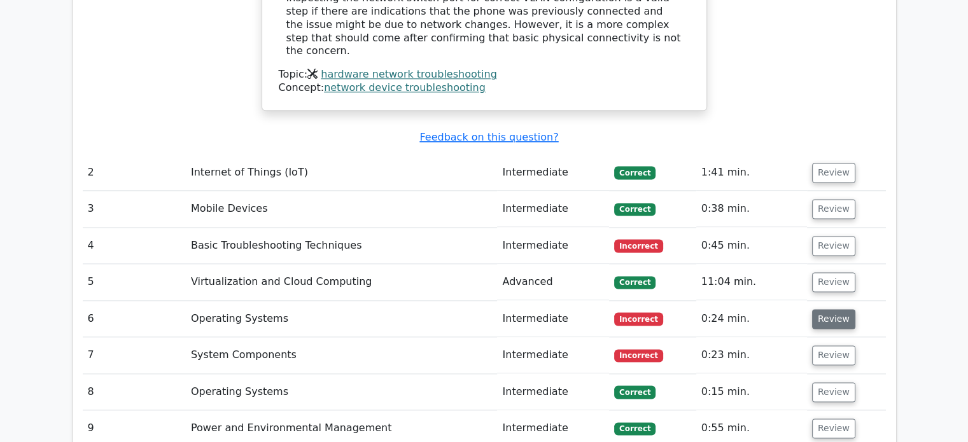
click at [833, 309] on button "Review" at bounding box center [833, 319] width 43 height 20
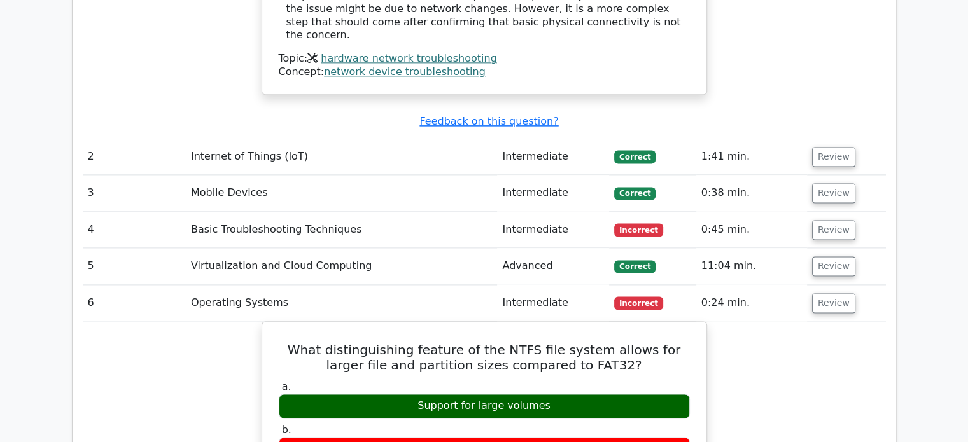
scroll to position [1682, 0]
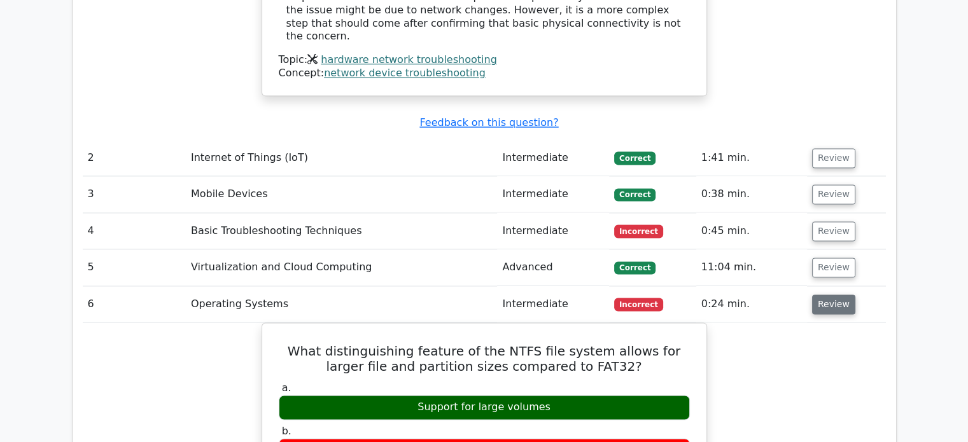
click at [830, 295] on button "Review" at bounding box center [833, 305] width 43 height 20
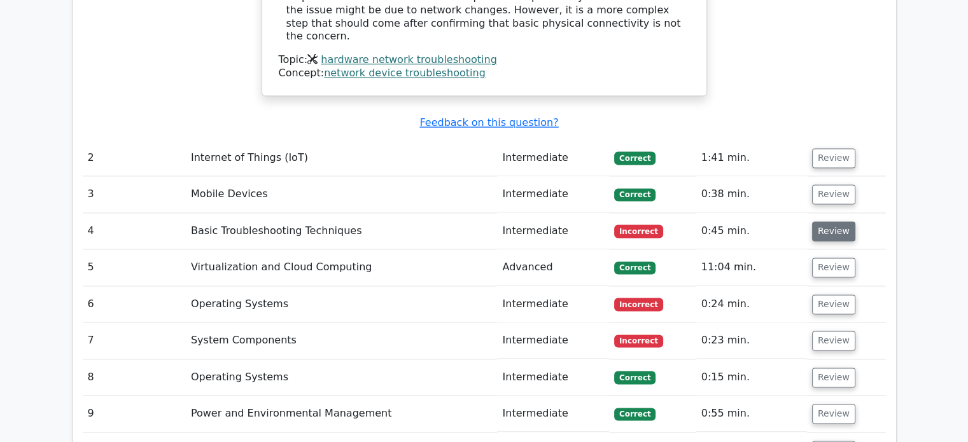
click at [819, 222] on button "Review" at bounding box center [833, 232] width 43 height 20
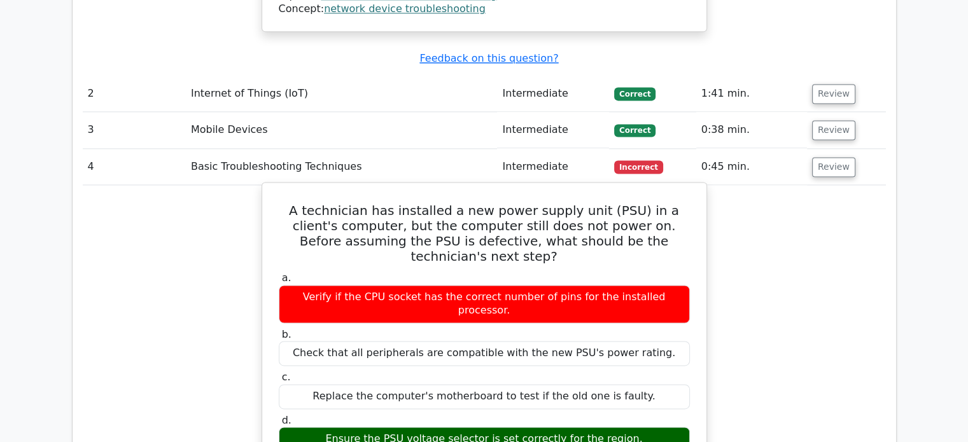
scroll to position [1747, 0]
